Goal: Task Accomplishment & Management: Manage account settings

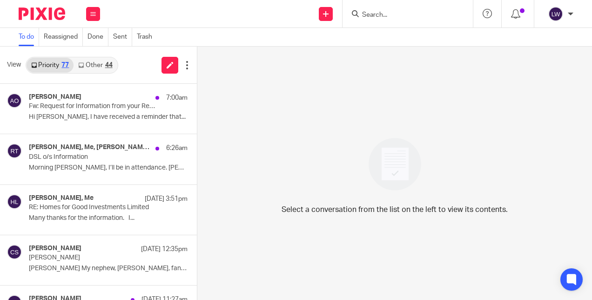
click at [403, 19] on input "Search" at bounding box center [403, 15] width 84 height 8
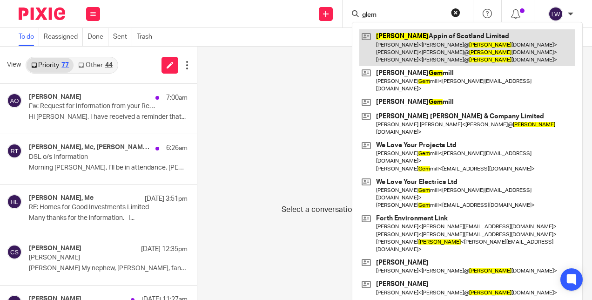
type input "glem"
click at [420, 41] on link at bounding box center [467, 47] width 216 height 37
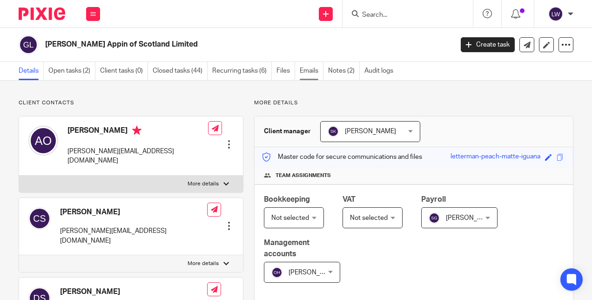
click at [306, 70] on link "Emails" at bounding box center [312, 71] width 24 height 18
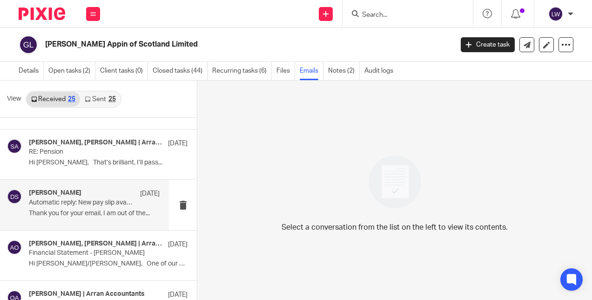
scroll to position [186, 0]
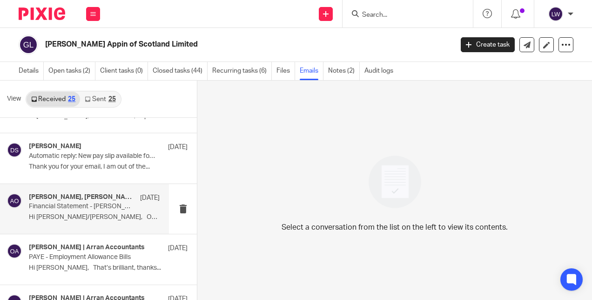
click at [67, 212] on div "Alison O'Neill, Sarah | Arran Accountants, Diane Slater, Olivia | Arran Account…" at bounding box center [94, 208] width 131 height 31
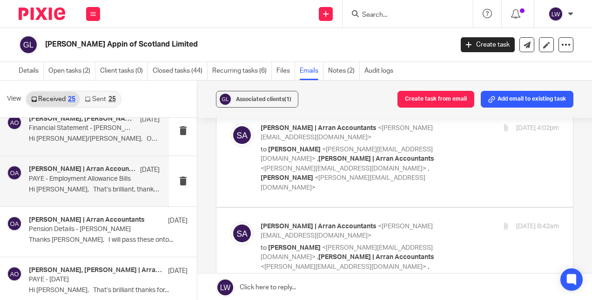
scroll to position [279, 0]
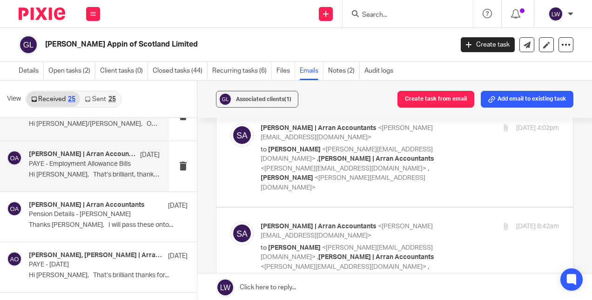
click at [97, 171] on p "Hi Olivia, That’s brilliant, thanks..." at bounding box center [94, 175] width 131 height 8
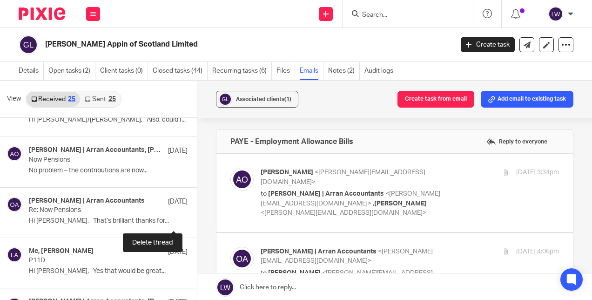
scroll to position [605, 0]
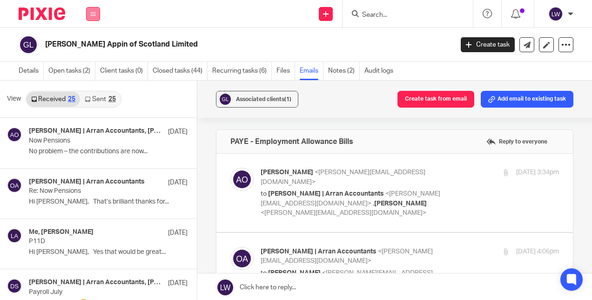
click at [90, 9] on button at bounding box center [93, 14] width 14 height 14
click at [92, 58] on link "Email" at bounding box center [88, 57] width 15 height 7
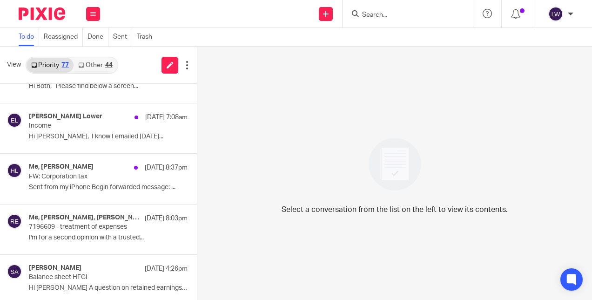
scroll to position [279, 0]
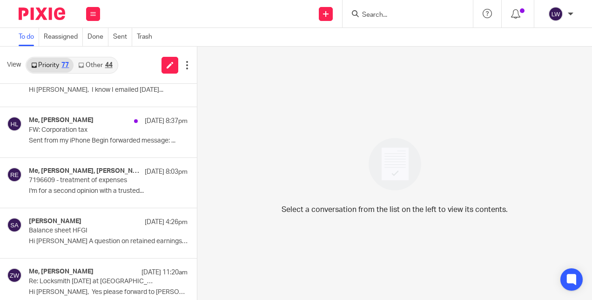
click at [388, 21] on div at bounding box center [408, 13] width 130 height 27
click at [386, 15] on input "Search" at bounding box center [403, 15] width 84 height 8
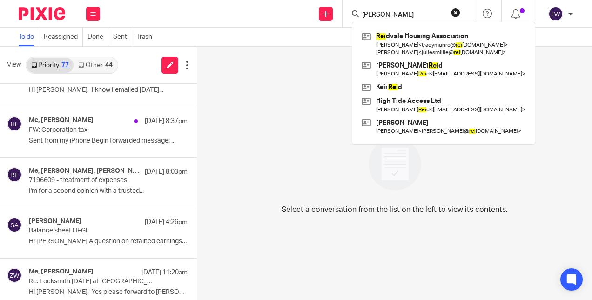
type input "reid"
click button "submit" at bounding box center [0, 0] width 0 height 0
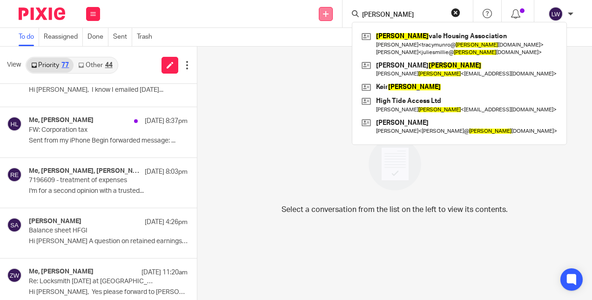
drag, startPoint x: 387, startPoint y: 13, endPoint x: 319, endPoint y: 7, distance: 68.2
click at [319, 7] on div "Send new email Create task Add client Request signature reid Reid vale Housing …" at bounding box center [350, 13] width 483 height 27
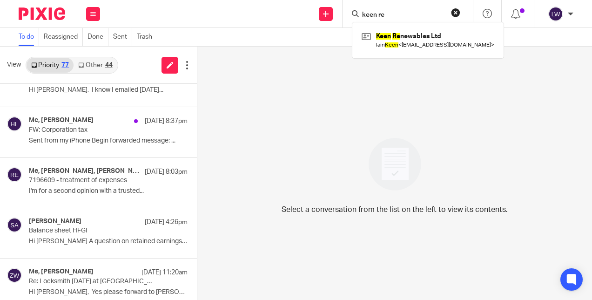
type input "keen re"
click button "submit" at bounding box center [0, 0] width 0 height 0
click at [419, 18] on input "keen re" at bounding box center [403, 15] width 84 height 8
click at [455, 12] on button "reset" at bounding box center [455, 12] width 9 height 9
click at [385, 17] on input "Search" at bounding box center [403, 15] width 84 height 8
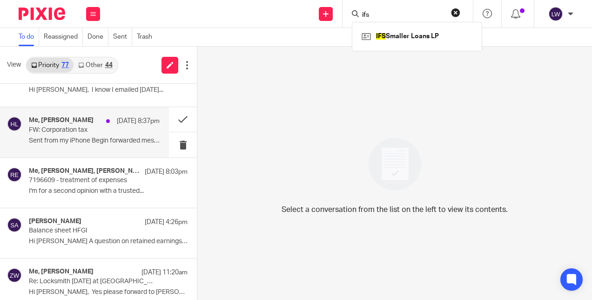
type input "ifs"
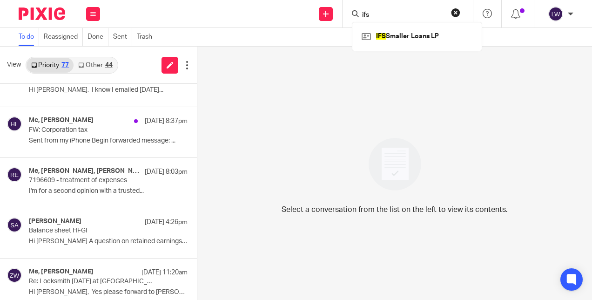
click at [456, 14] on button "reset" at bounding box center [455, 12] width 9 height 9
click at [388, 15] on input "Search" at bounding box center [403, 15] width 84 height 8
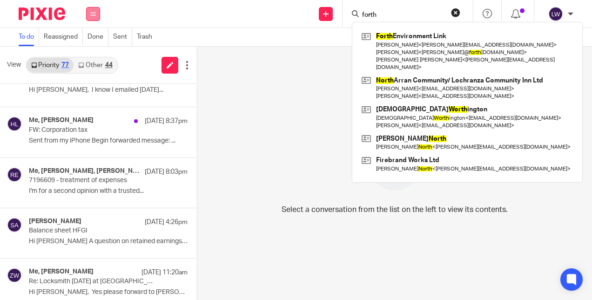
type input "forth"
click at [95, 14] on icon at bounding box center [93, 14] width 6 height 6
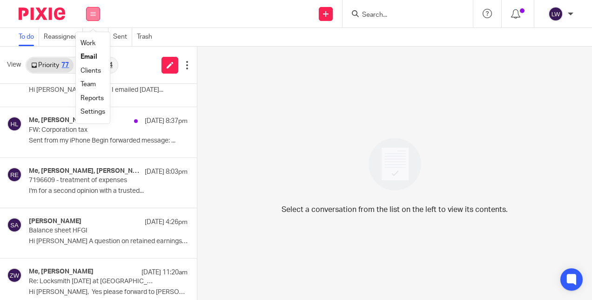
click at [90, 19] on button at bounding box center [93, 14] width 14 height 14
click at [96, 15] on button at bounding box center [93, 14] width 14 height 14
click at [94, 73] on link "Clients" at bounding box center [91, 70] width 20 height 7
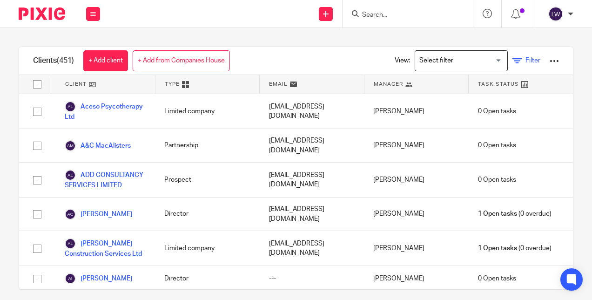
click at [513, 56] on link "Filter" at bounding box center [527, 61] width 28 height 10
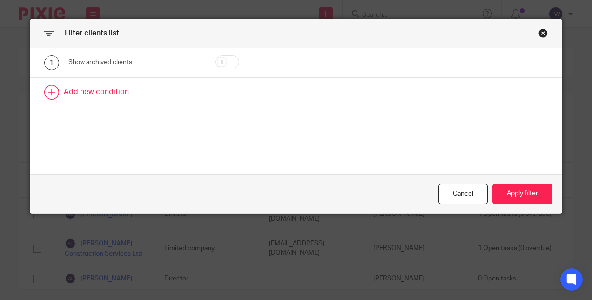
click at [81, 92] on link at bounding box center [296, 92] width 532 height 29
click at [82, 92] on div "Field" at bounding box center [127, 95] width 103 height 20
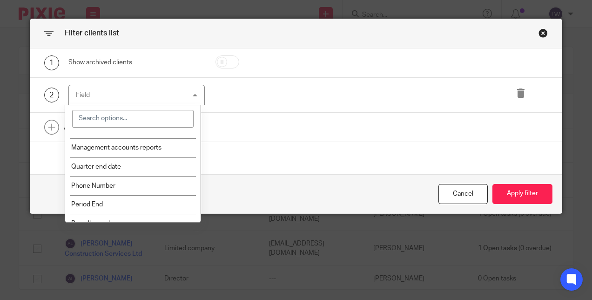
scroll to position [1084, 0]
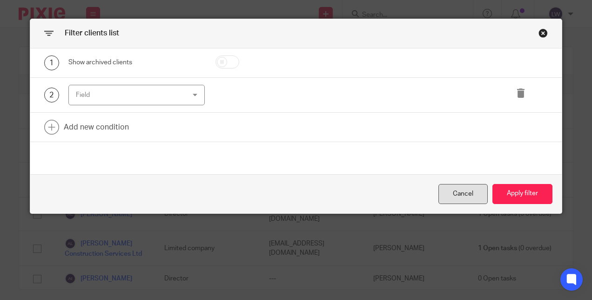
click at [442, 192] on div "Cancel" at bounding box center [462, 194] width 49 height 20
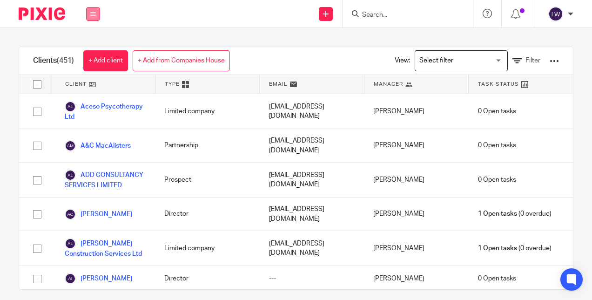
click at [97, 13] on button at bounding box center [93, 14] width 14 height 14
click at [87, 44] on link "Work" at bounding box center [88, 43] width 15 height 7
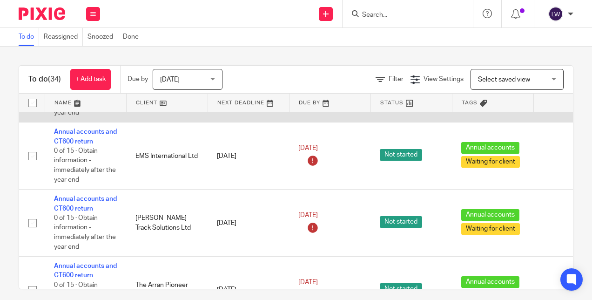
scroll to position [1719, 0]
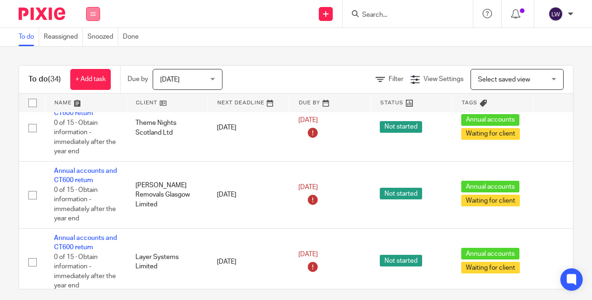
click at [94, 12] on icon at bounding box center [93, 14] width 6 height 6
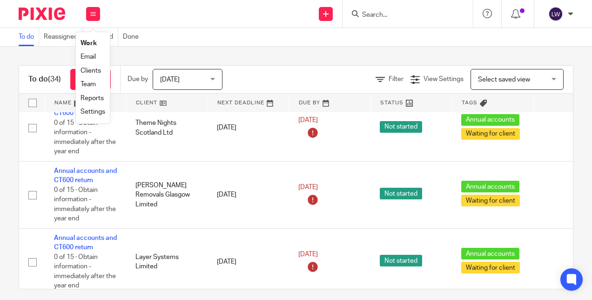
click at [90, 114] on link "Settings" at bounding box center [93, 111] width 25 height 7
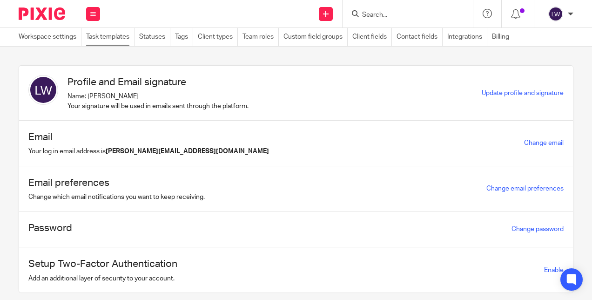
click at [120, 37] on link "Task templates" at bounding box center [110, 37] width 48 height 18
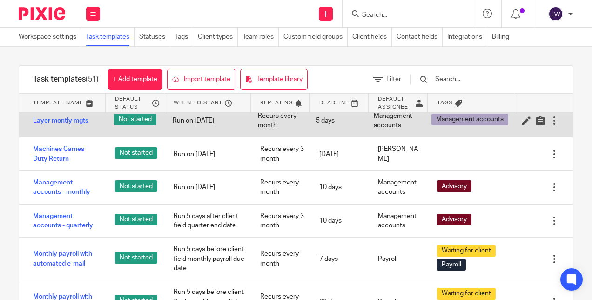
scroll to position [745, 0]
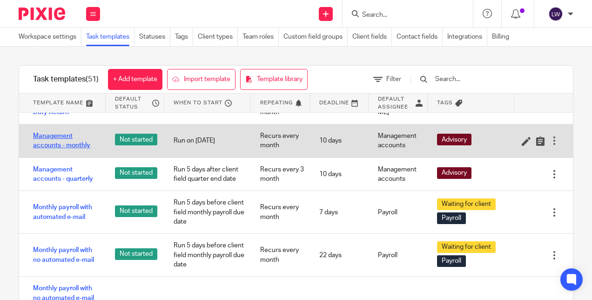
click at [67, 150] on link "Management accounts - monthly" at bounding box center [64, 140] width 63 height 19
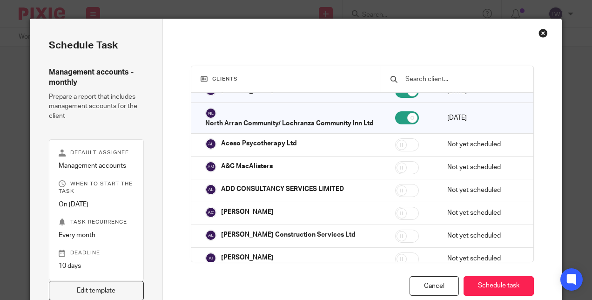
scroll to position [170, 0]
click at [533, 38] on div "Clients 7 of 451 clients selected Name Status Next task starts on Arran Dairies…" at bounding box center [362, 169] width 399 height 300
click at [540, 33] on div "Close this dialog window" at bounding box center [543, 32] width 9 height 9
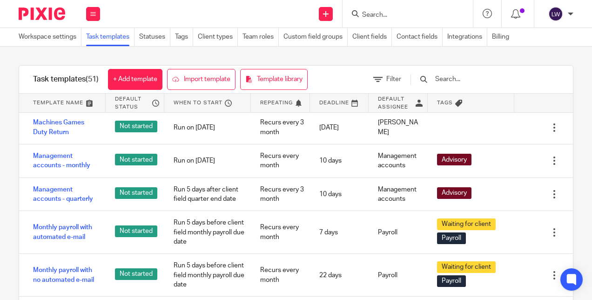
scroll to position [745, 0]
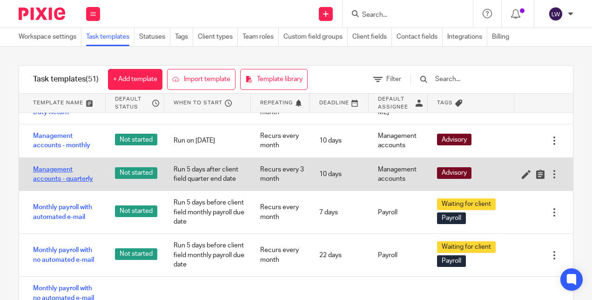
click at [54, 184] on link "Management accounts - quarterly" at bounding box center [64, 174] width 63 height 19
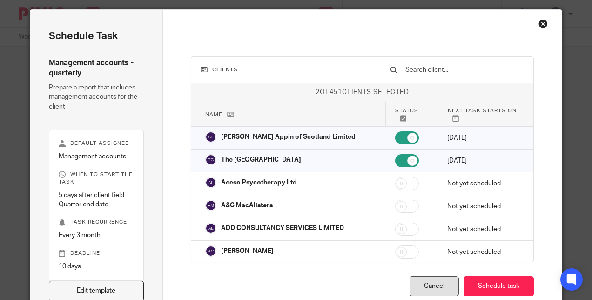
click at [432, 285] on div "Cancel" at bounding box center [434, 286] width 49 height 20
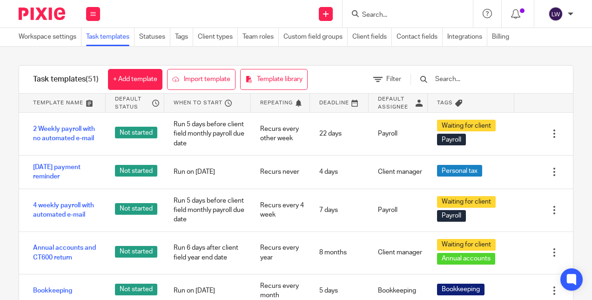
click at [401, 16] on input "Search" at bounding box center [403, 15] width 84 height 8
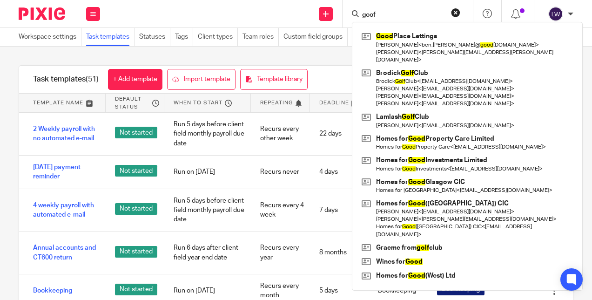
type input "goof"
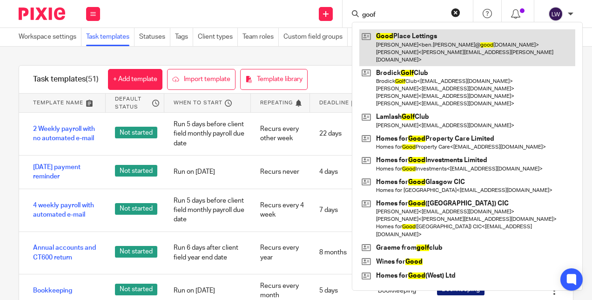
click at [411, 47] on link at bounding box center [467, 47] width 216 height 37
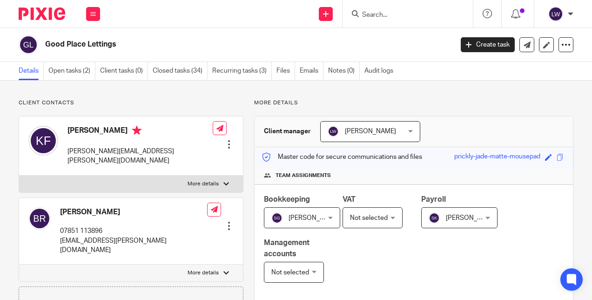
click at [392, 21] on div at bounding box center [408, 13] width 130 height 27
click at [373, 15] on input "Search" at bounding box center [403, 15] width 84 height 8
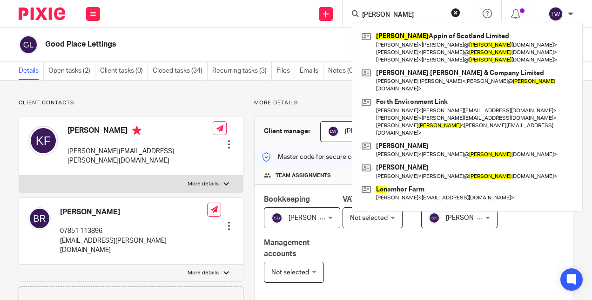
type input "[PERSON_NAME]"
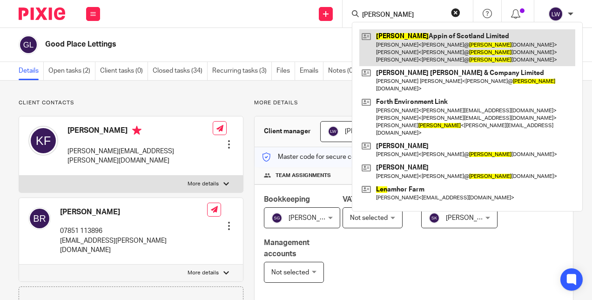
click at [431, 54] on link at bounding box center [467, 47] width 216 height 37
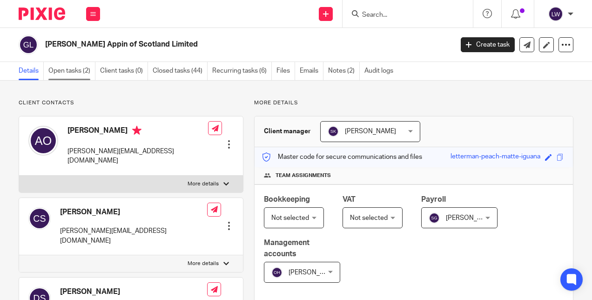
click at [74, 76] on link "Open tasks (2)" at bounding box center [71, 71] width 47 height 18
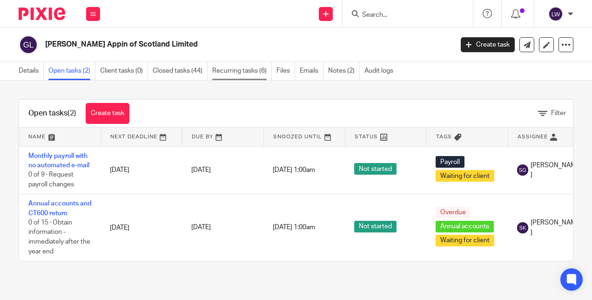
click at [242, 73] on link "Recurring tasks (6)" at bounding box center [242, 71] width 60 height 18
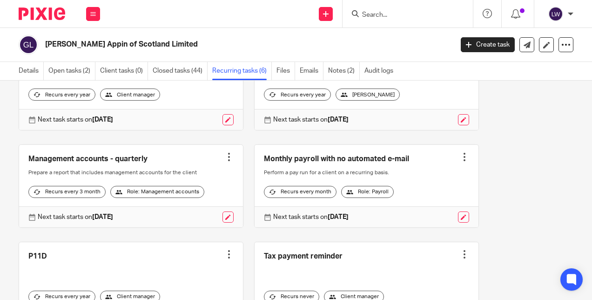
scroll to position [88, 0]
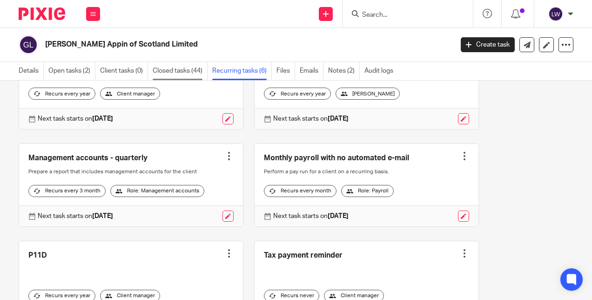
click at [178, 73] on link "Closed tasks (44)" at bounding box center [180, 71] width 55 height 18
